Goal: Navigation & Orientation: Find specific page/section

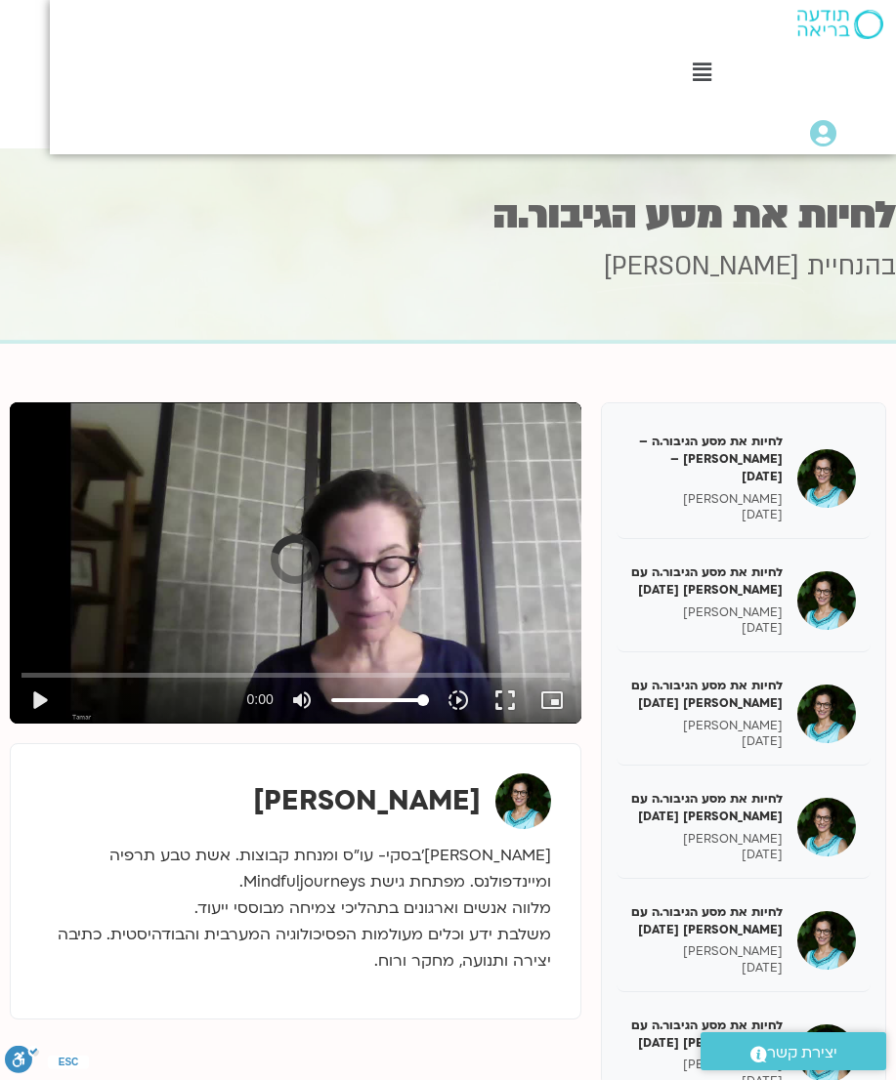
scroll to position [6, 0]
click at [830, 36] on img at bounding box center [840, 24] width 86 height 29
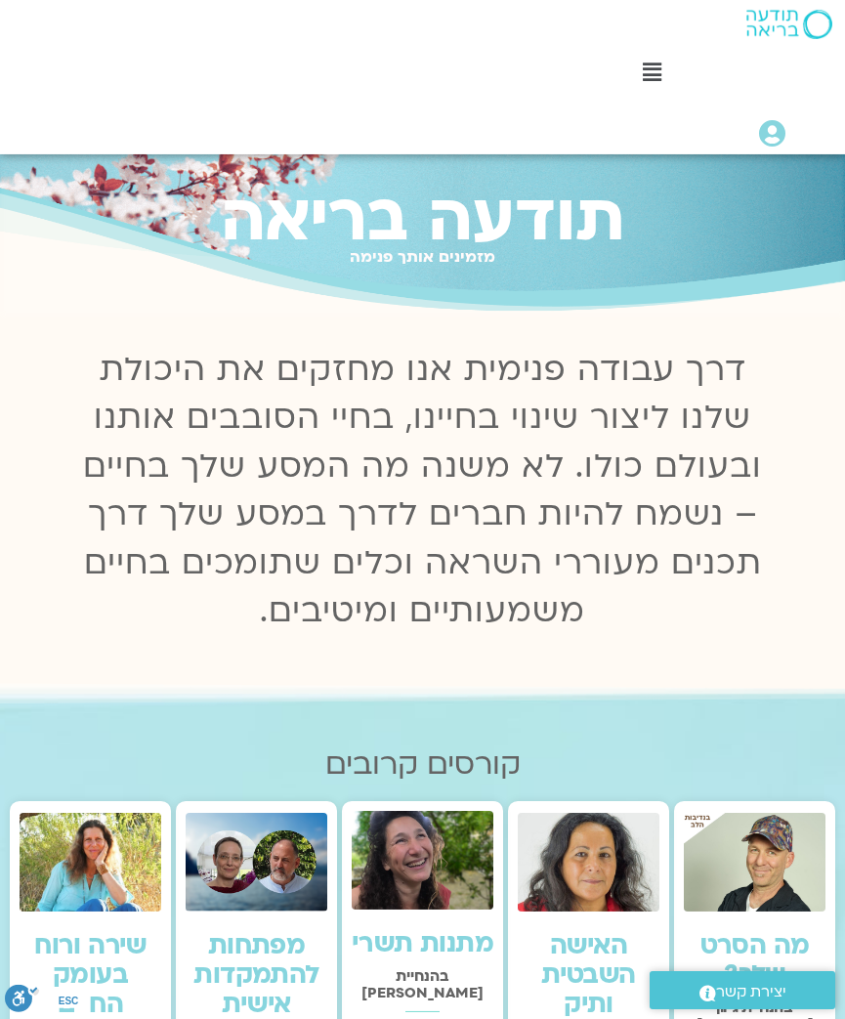
click at [778, 145] on div "Main Menu לוח שידורים לוח שידורים יומי תכניה שבועית ההקלטות שלי קורסים ופעילות …" at bounding box center [625, 77] width 440 height 154
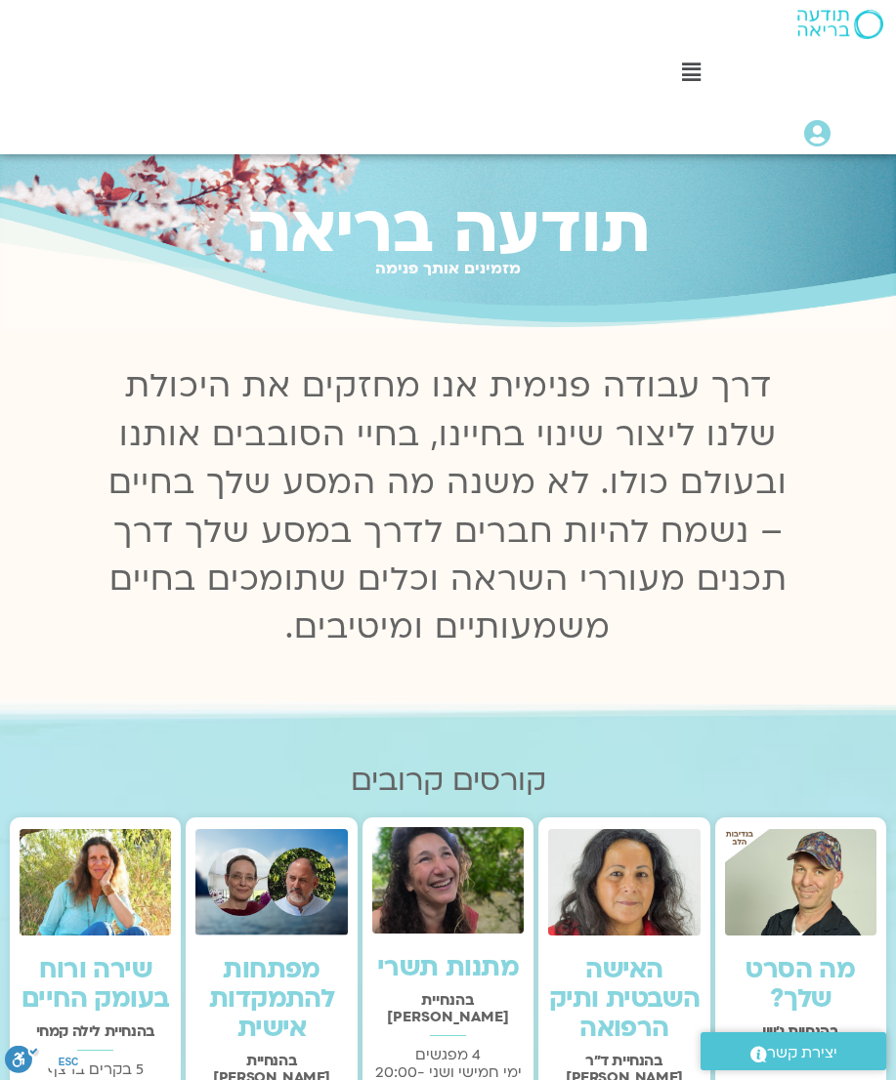
click at [805, 143] on icon at bounding box center [817, 133] width 26 height 27
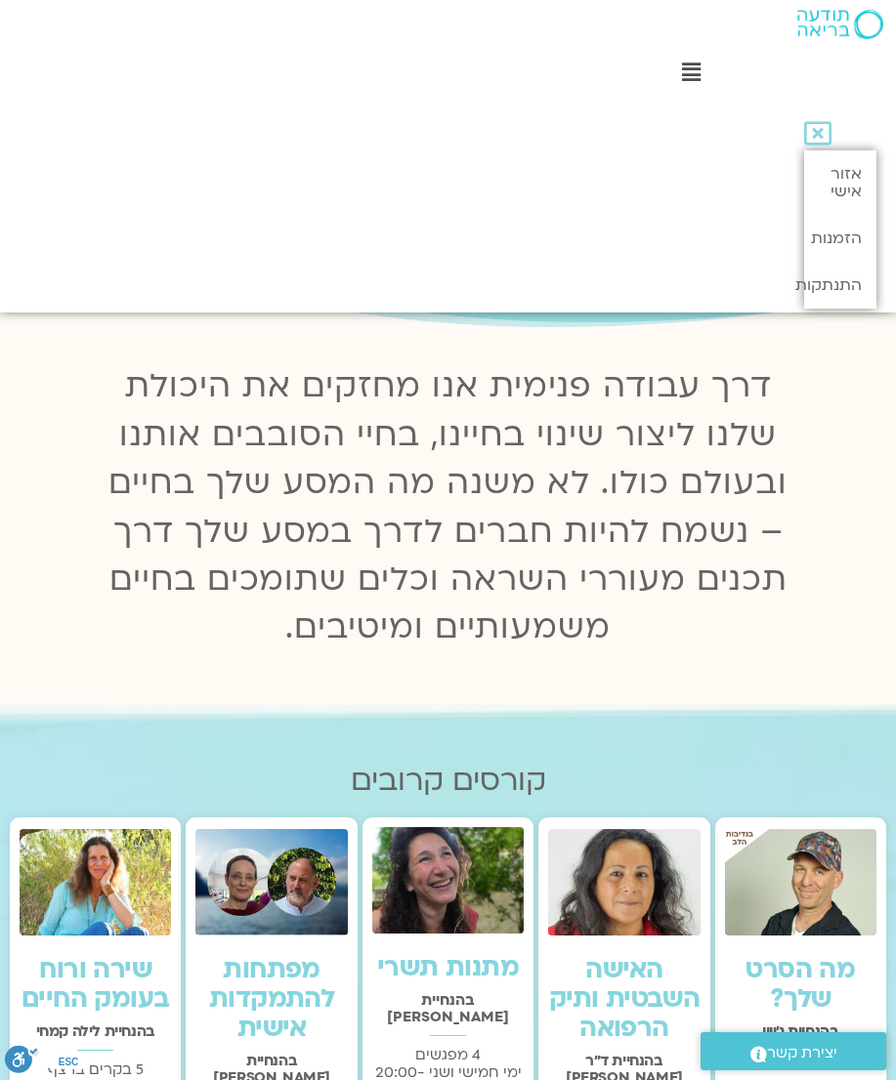
click at [697, 85] on div at bounding box center [691, 73] width 19 height 23
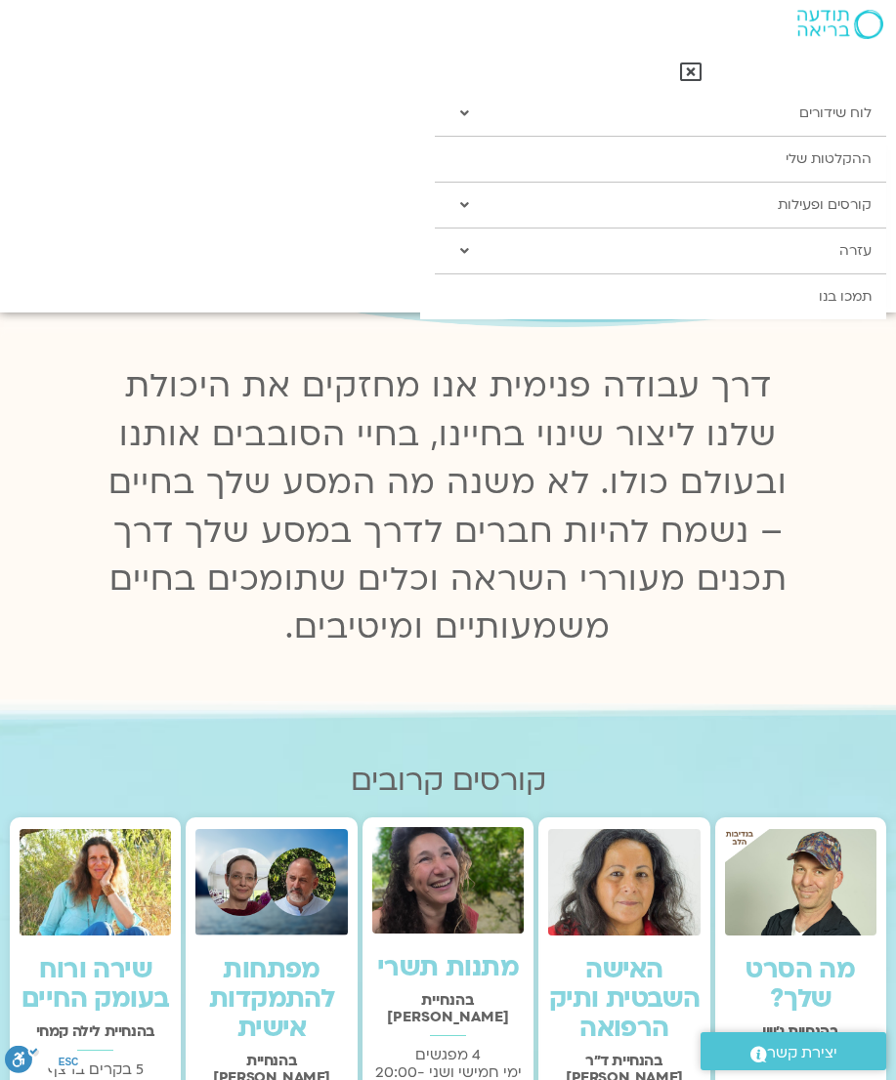
click at [838, 156] on link "ההקלטות שלי" at bounding box center [660, 159] width 451 height 45
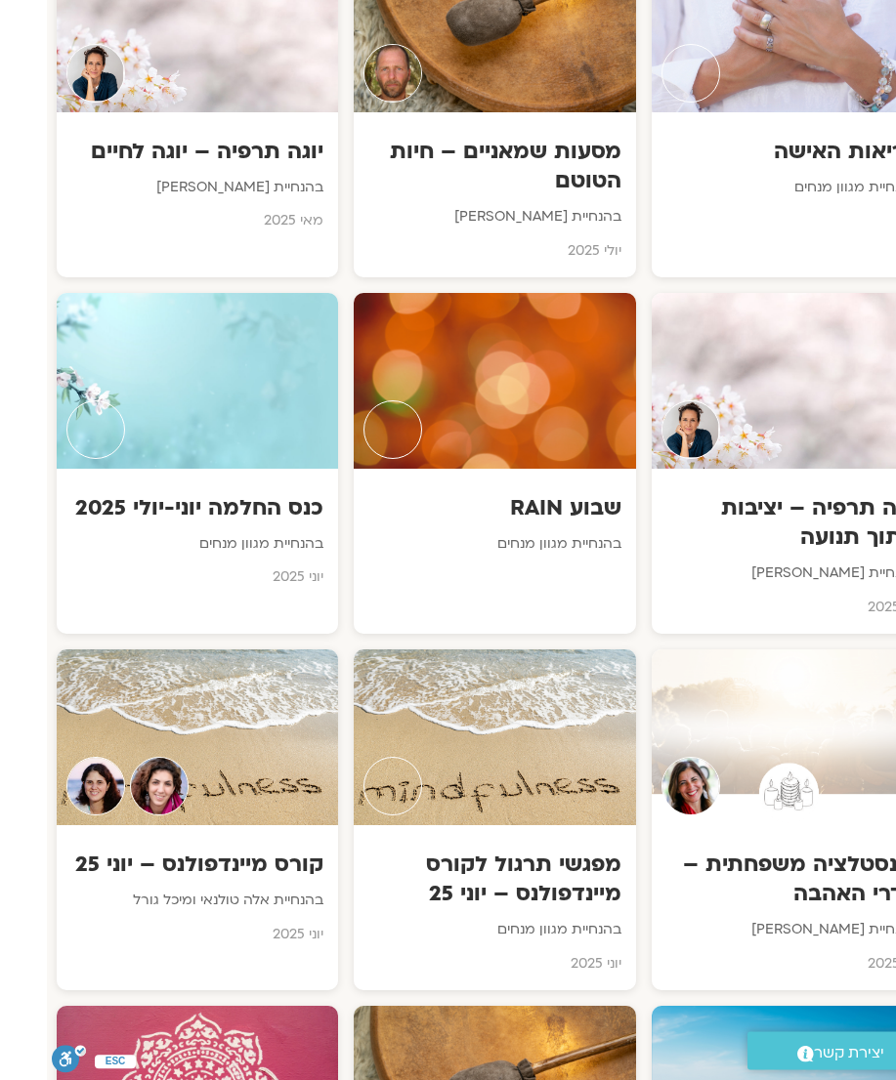
scroll to position [2240, -47]
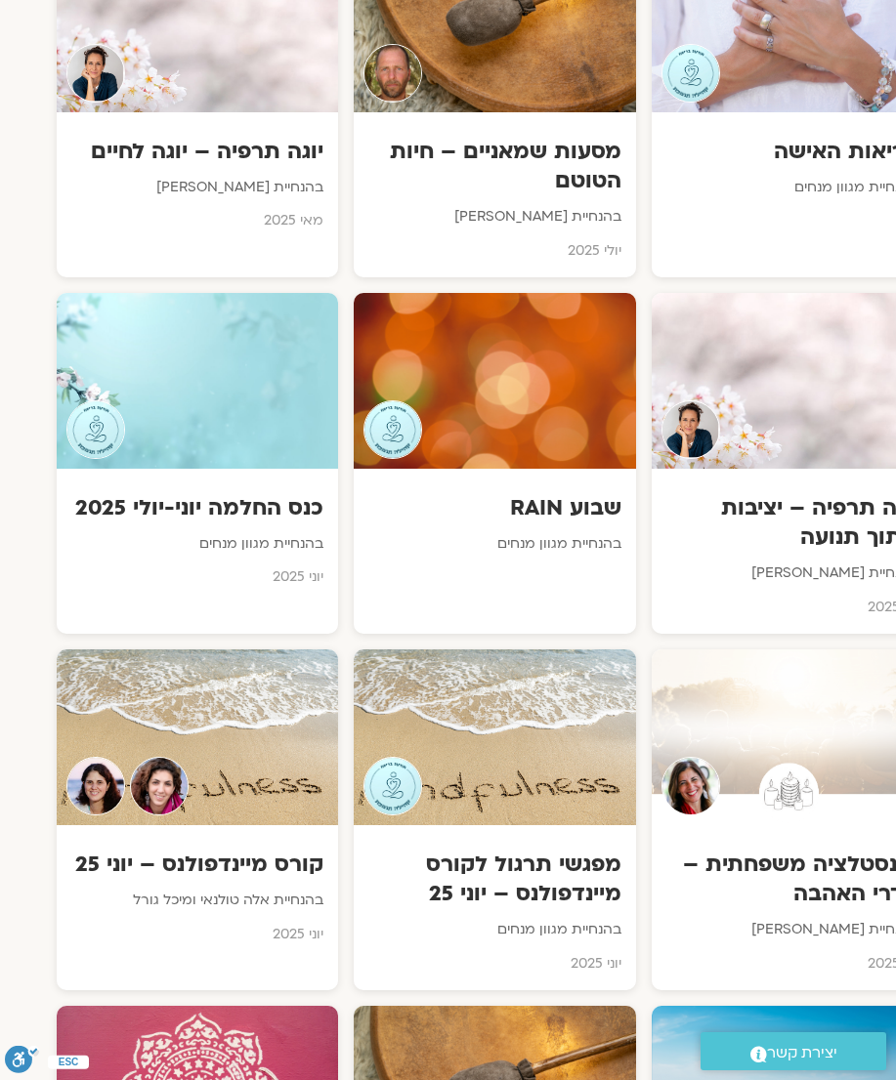
click at [266, 783] on div at bounding box center [197, 738] width 281 height 176
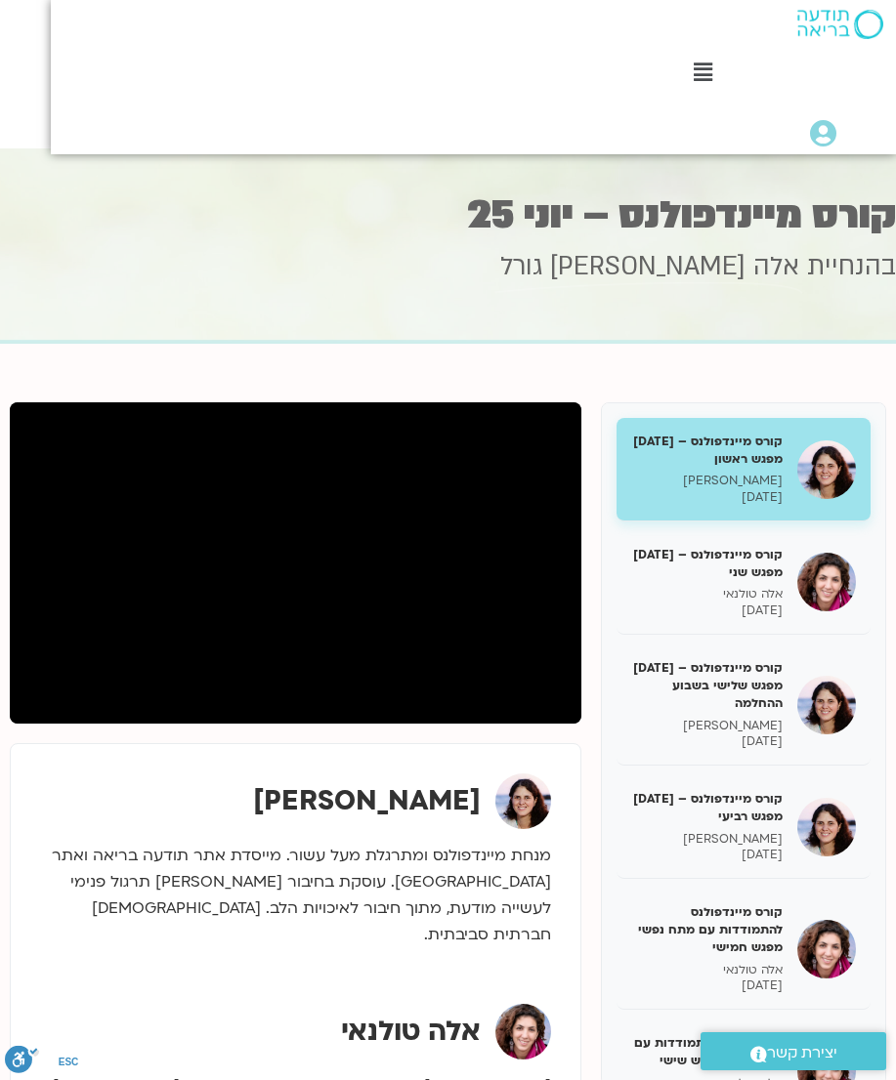
click at [781, 928] on h5 "קורס מיינדפולנס להתמודדות עם מתח נפשי מפגש חמישי" at bounding box center [706, 931] width 151 height 54
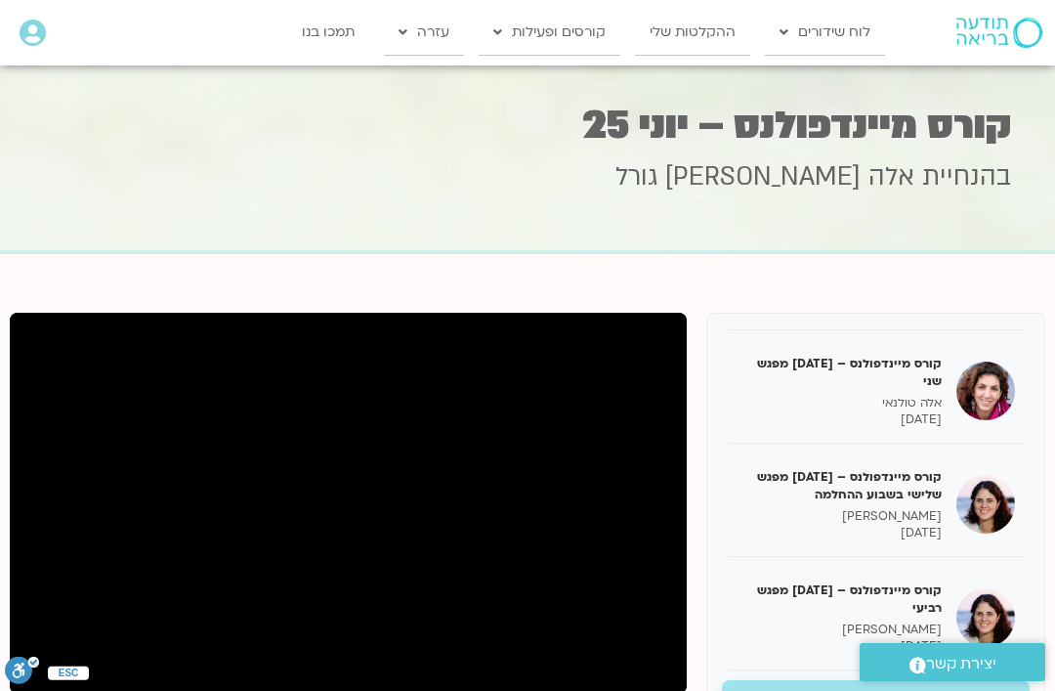
scroll to position [6, 0]
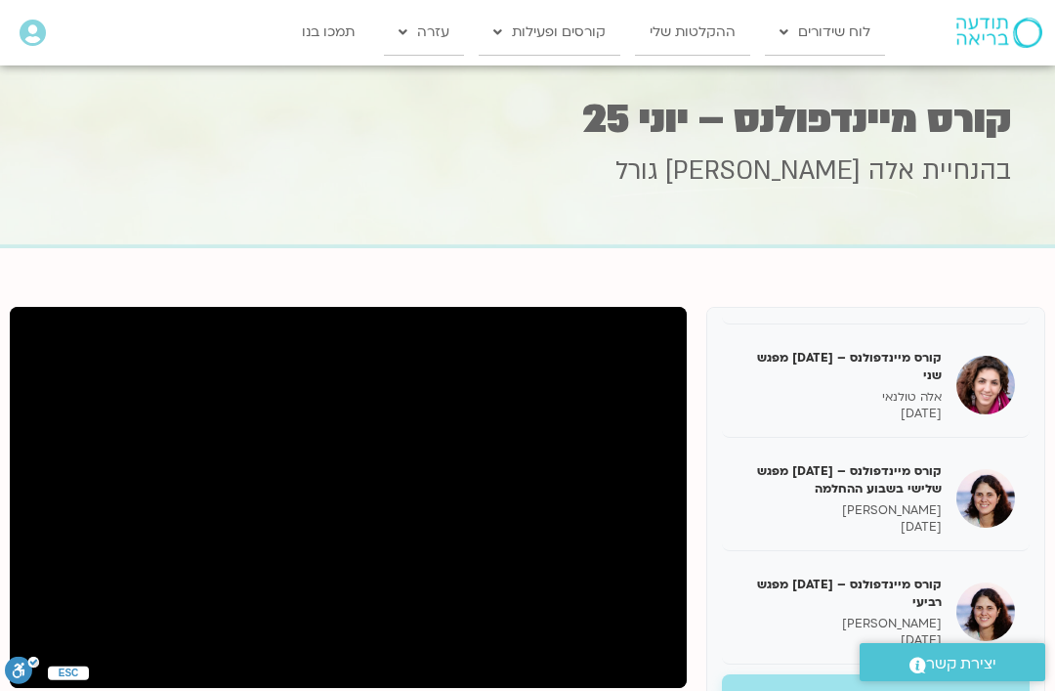
click at [844, 615] on p "מיכל גורל" at bounding box center [839, 623] width 205 height 17
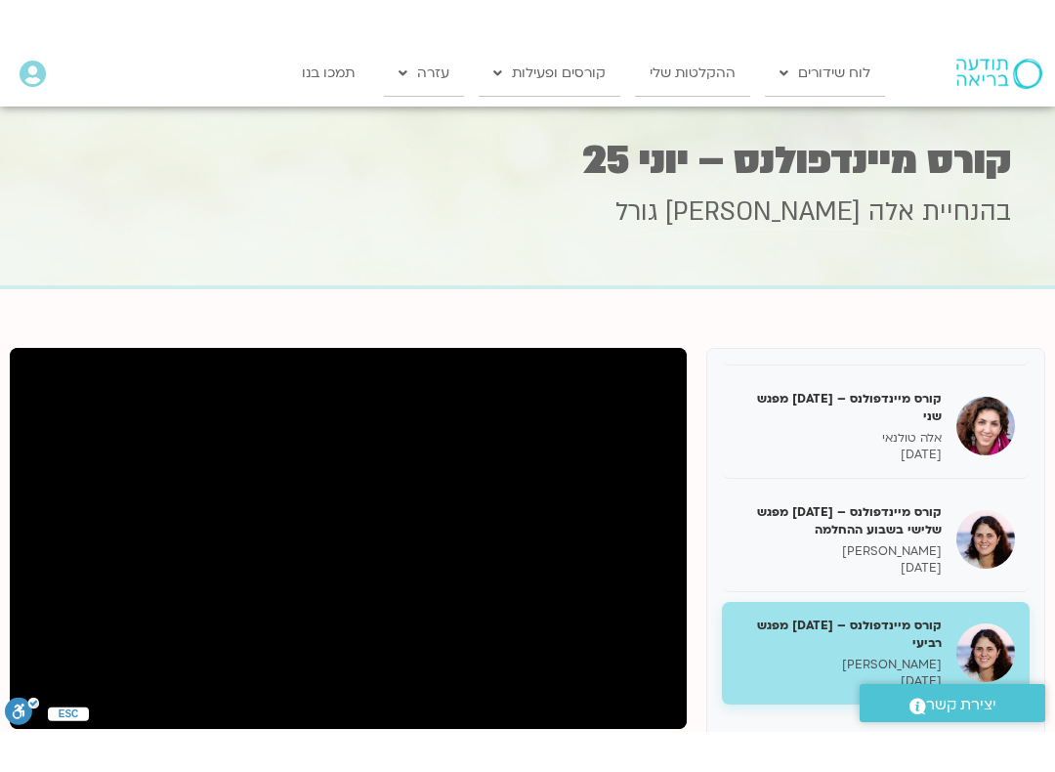
scroll to position [20, 0]
